Goal: Transaction & Acquisition: Download file/media

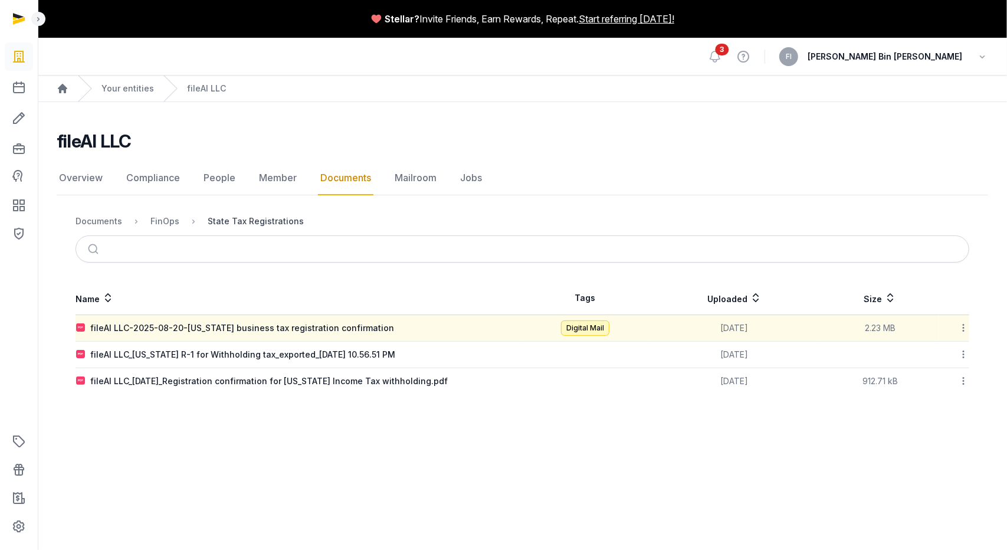
click at [225, 219] on div "State Tax Registrations" at bounding box center [256, 221] width 96 height 12
click at [256, 328] on div "fileAI LLC-2025-08-20-[US_STATE] business tax registration confirmation" at bounding box center [242, 328] width 304 height 12
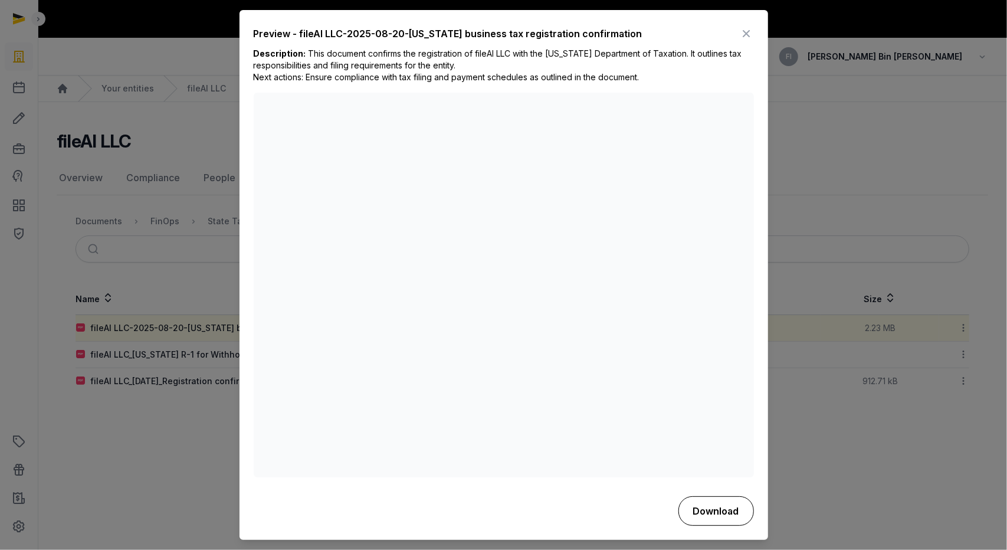
click at [703, 504] on button "Download" at bounding box center [715, 510] width 75 height 29
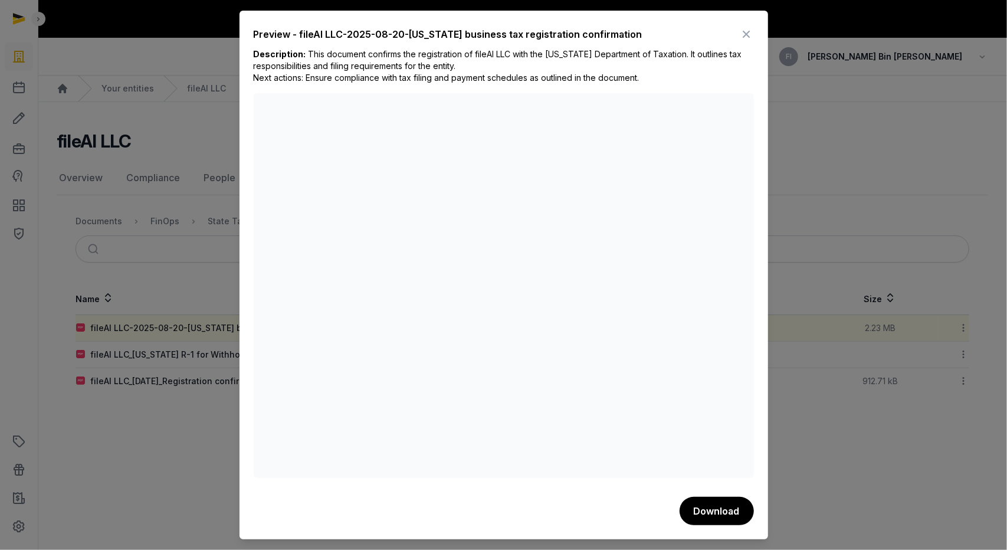
click at [659, 26] on div "Preview - fileAI LLC-2025-08-20-[US_STATE] business tax registration confirmati…" at bounding box center [504, 37] width 500 height 24
click at [748, 38] on icon at bounding box center [746, 34] width 14 height 19
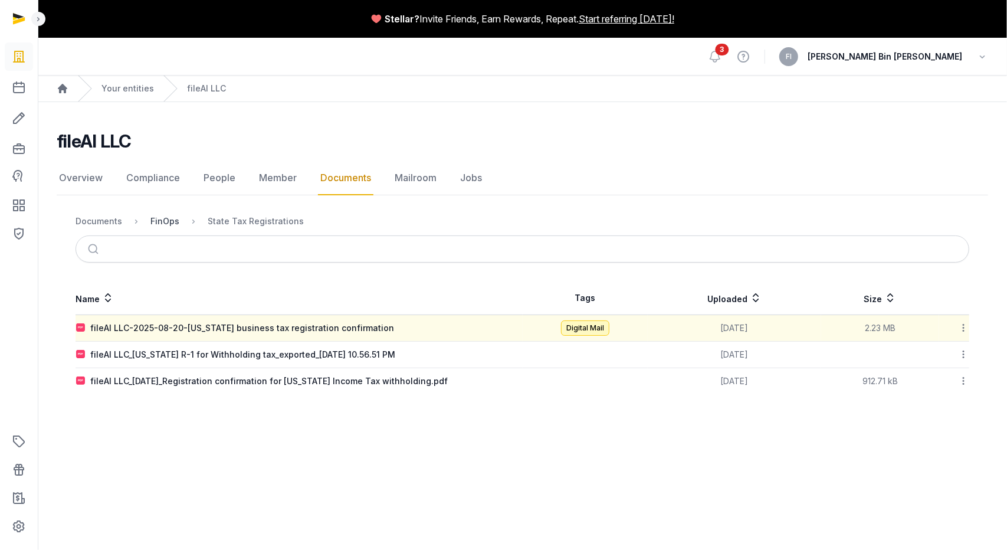
click at [164, 220] on div "FinOps" at bounding box center [164, 221] width 29 height 12
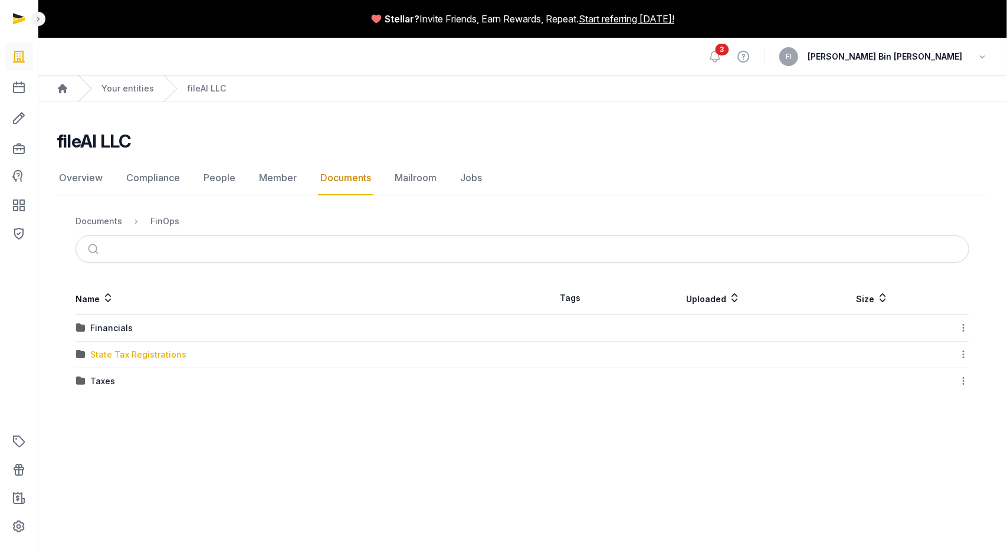
click at [98, 353] on div "State Tax Registrations" at bounding box center [138, 354] width 96 height 12
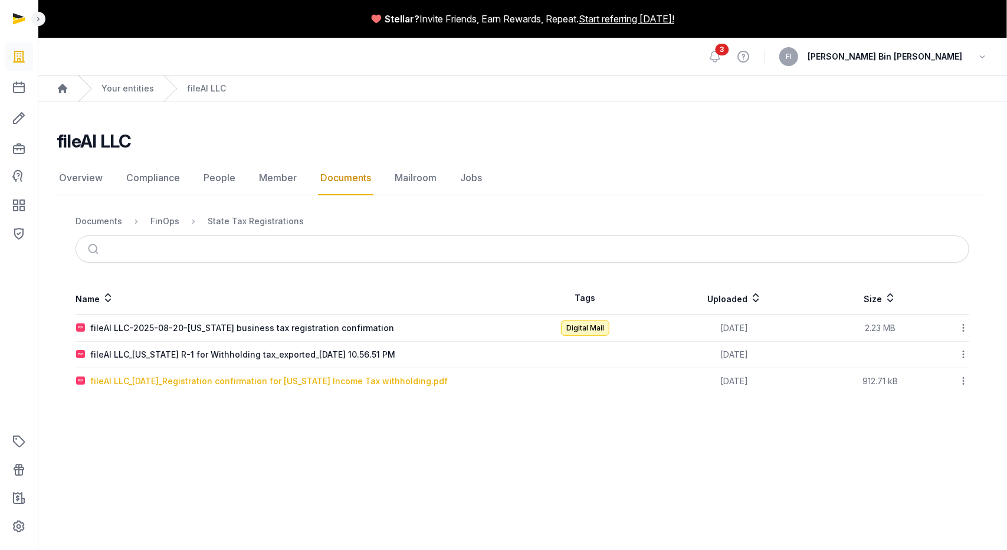
click at [344, 383] on div "fileAI LLC_[DATE]_Registration confirmation for [US_STATE] Income Tax withholdi…" at bounding box center [268, 381] width 357 height 12
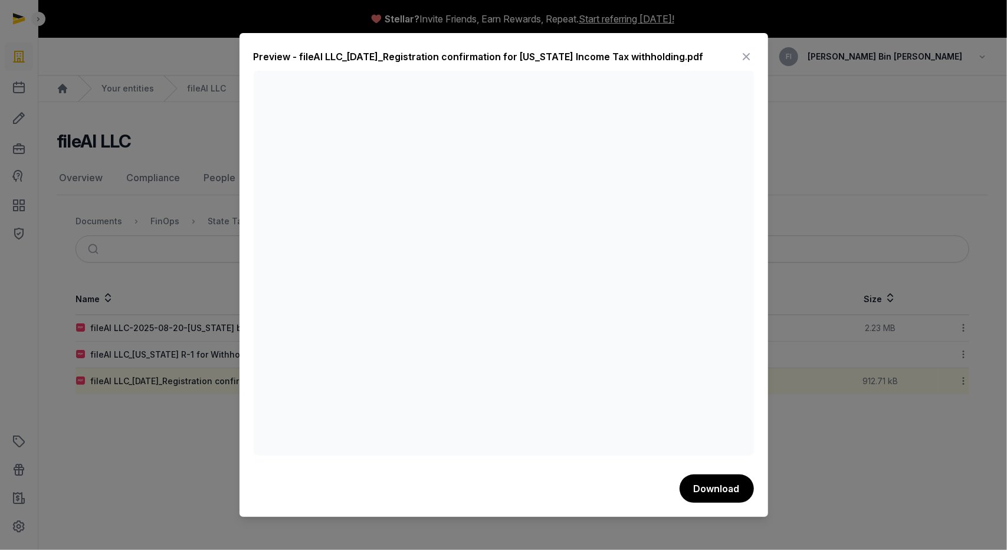
click at [748, 57] on icon at bounding box center [746, 56] width 14 height 19
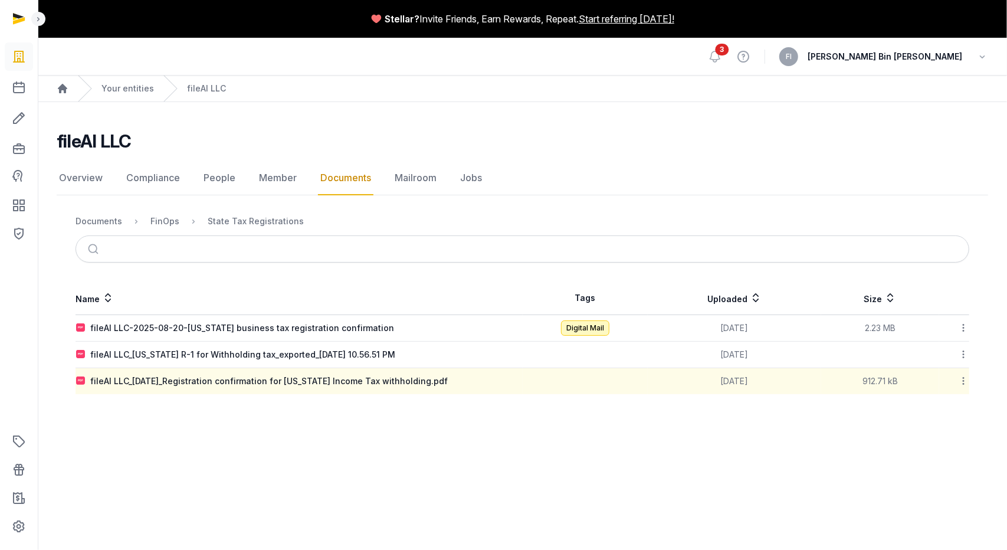
click at [959, 382] on icon at bounding box center [963, 380] width 11 height 12
click at [925, 407] on div "Download" at bounding box center [921, 411] width 94 height 21
click at [85, 177] on link "Overview" at bounding box center [81, 178] width 48 height 34
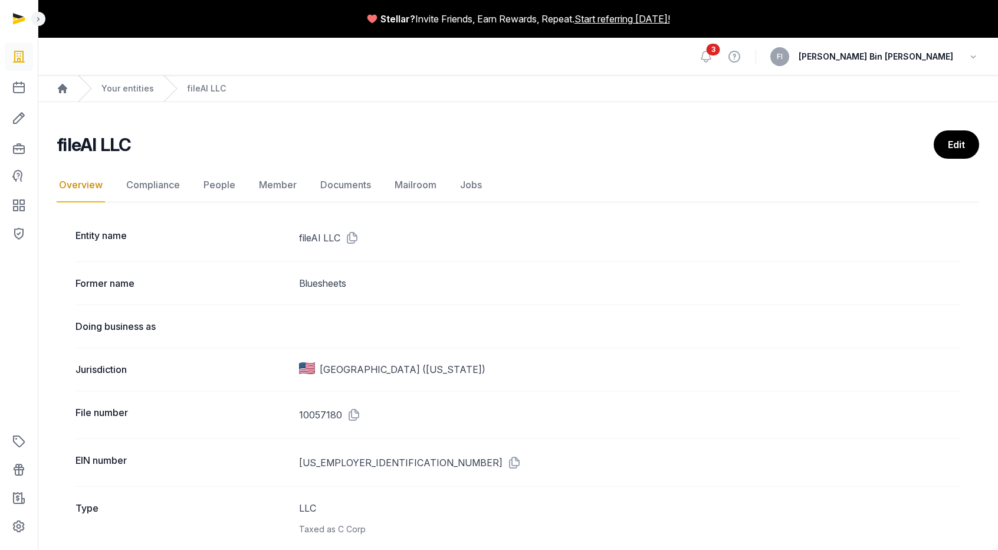
scroll to position [59, 0]
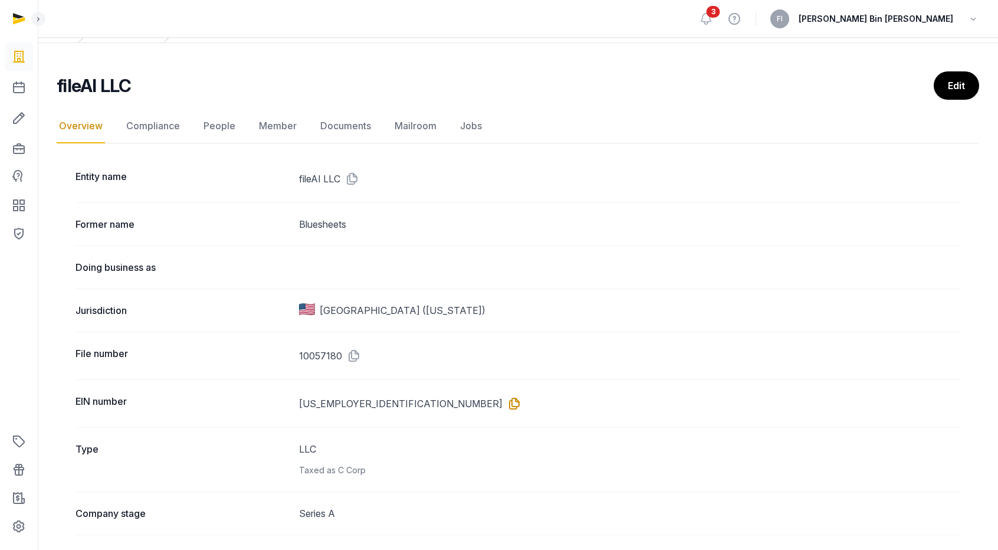
click at [502, 404] on icon at bounding box center [511, 403] width 19 height 19
